Goal: Information Seeking & Learning: Learn about a topic

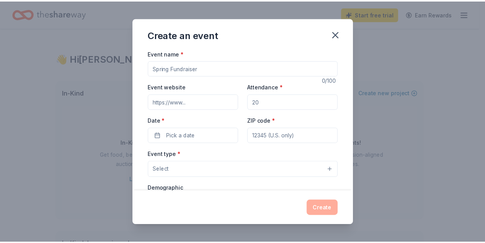
scroll to position [4, 0]
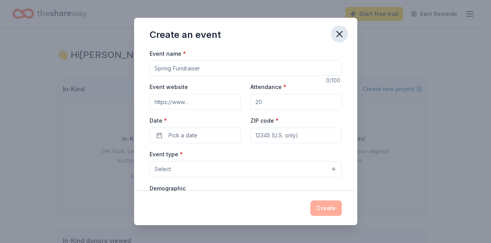
click at [341, 35] on icon "button" at bounding box center [339, 34] width 11 height 11
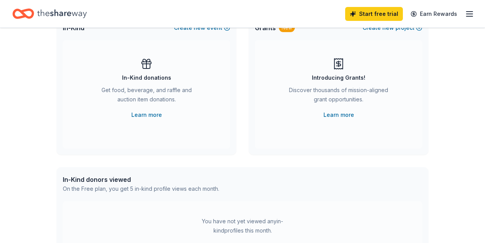
scroll to position [43, 0]
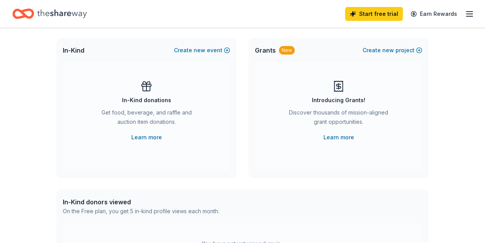
click at [469, 13] on icon "button" at bounding box center [469, 13] width 9 height 9
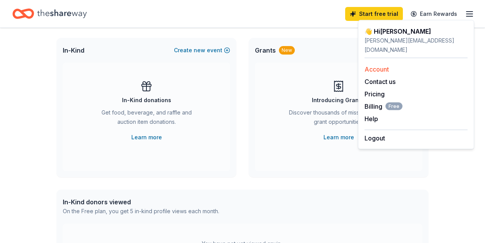
click at [386, 65] on link "Account" at bounding box center [377, 69] width 24 height 8
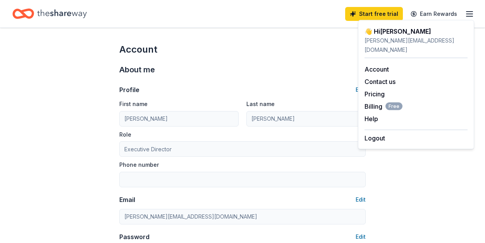
click at [64, 14] on icon "Home" at bounding box center [62, 14] width 50 height 16
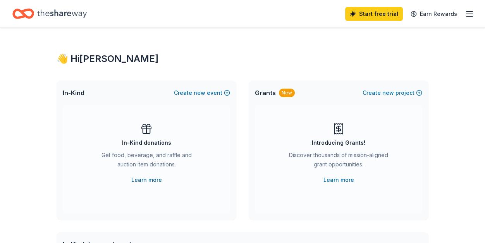
click at [147, 179] on link "Learn more" at bounding box center [146, 180] width 31 height 9
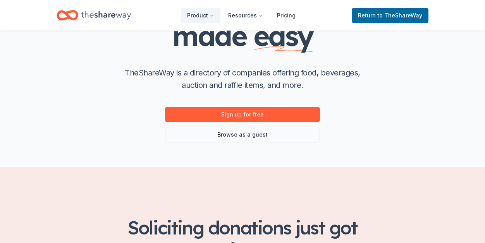
scroll to position [116, 0]
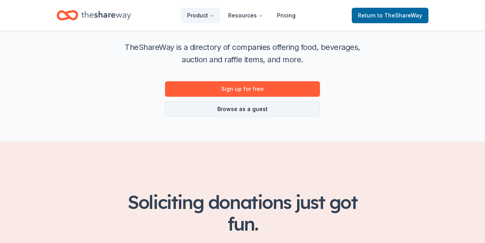
click at [247, 112] on link "Browse as a guest" at bounding box center [242, 109] width 155 height 15
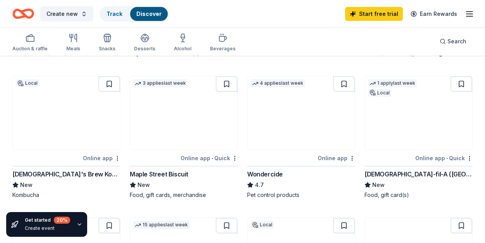
scroll to position [501, 0]
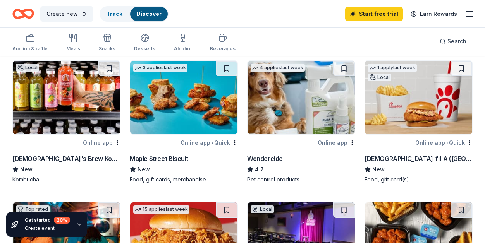
click at [103, 143] on div "Online app" at bounding box center [102, 143] width 38 height 10
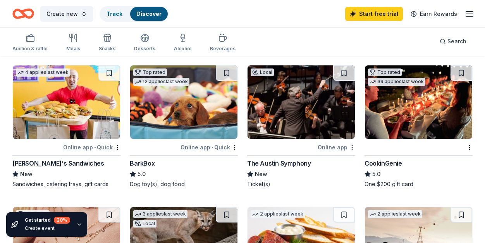
scroll to position [207, 0]
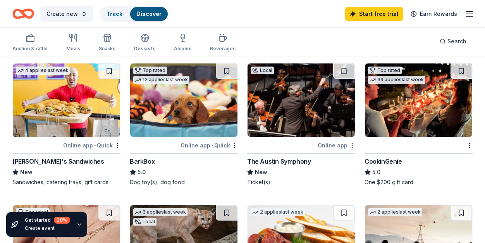
click at [62, 99] on img at bounding box center [66, 101] width 107 height 74
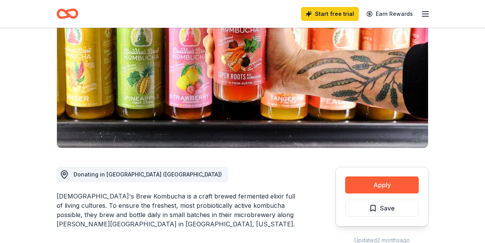
scroll to position [85, 0]
